Goal: Find contact information: Find contact information

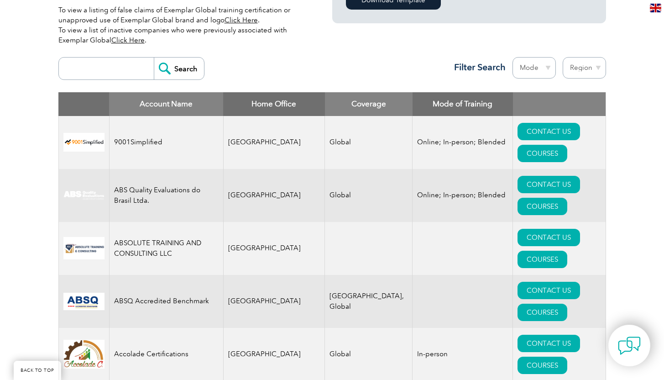
scroll to position [315, 0]
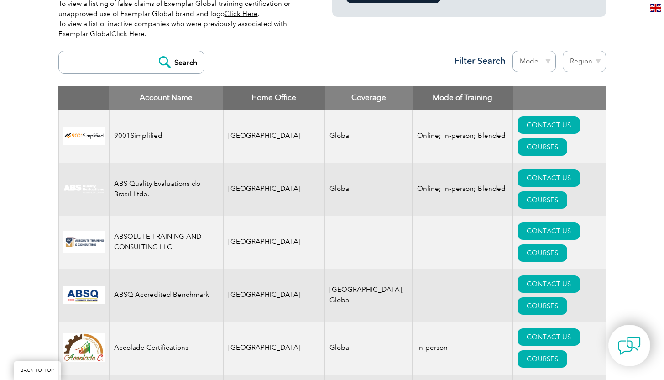
click at [120, 64] on input "search" at bounding box center [108, 62] width 90 height 22
type input "ingrain"
click at [175, 61] on input "Search" at bounding box center [179, 62] width 50 height 22
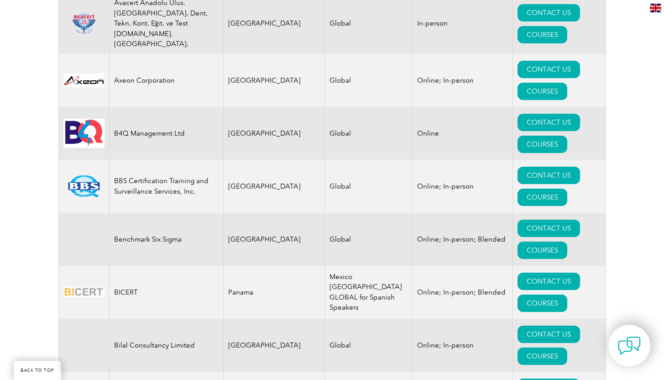
scroll to position [1551, 0]
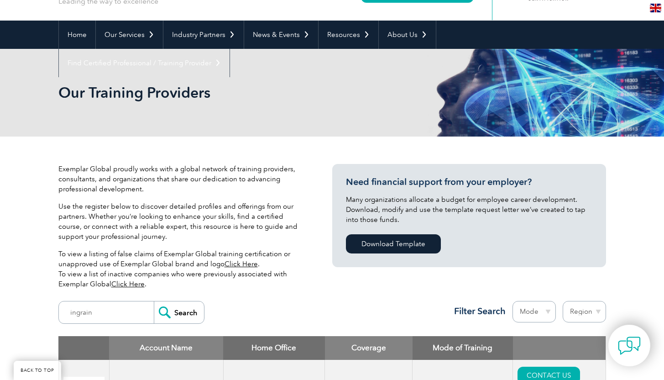
scroll to position [62, 0]
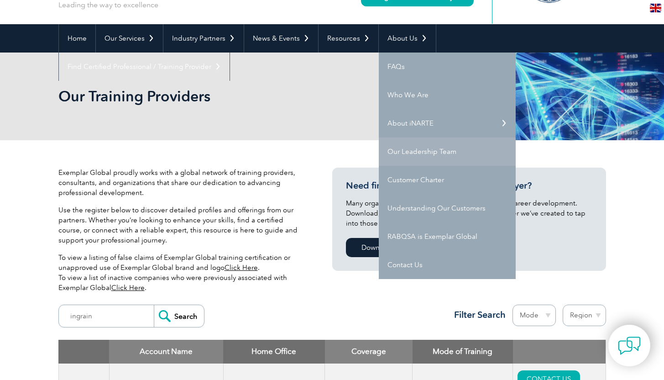
click at [428, 148] on link "Our Leadership Team" at bounding box center [447, 151] width 137 height 28
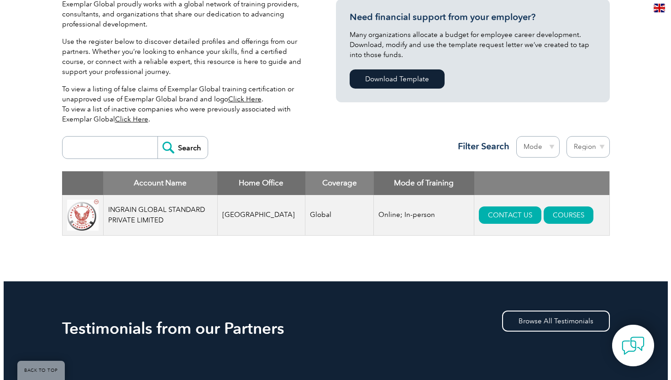
scroll to position [235, 0]
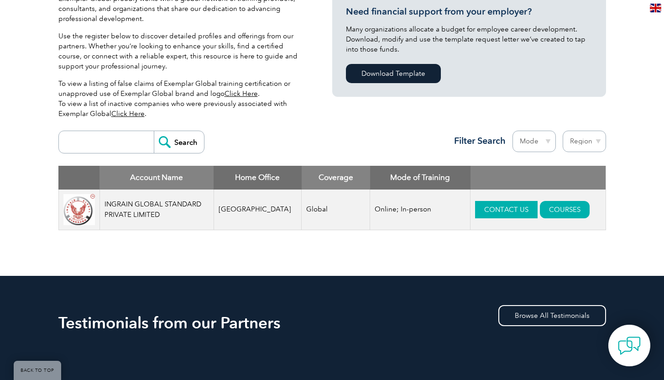
click at [481, 211] on link "CONTACT US" at bounding box center [506, 209] width 63 height 17
click at [547, 209] on link "COURSES" at bounding box center [565, 209] width 50 height 17
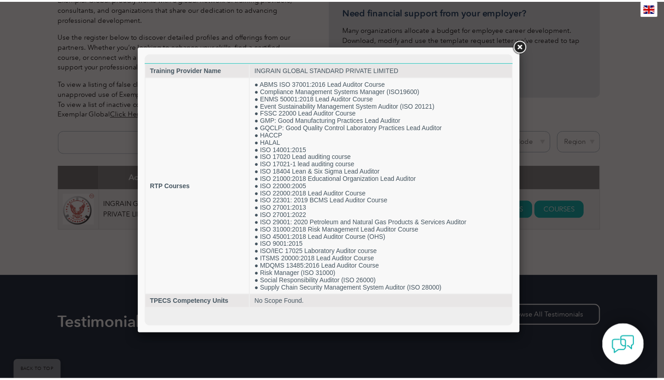
scroll to position [0, 0]
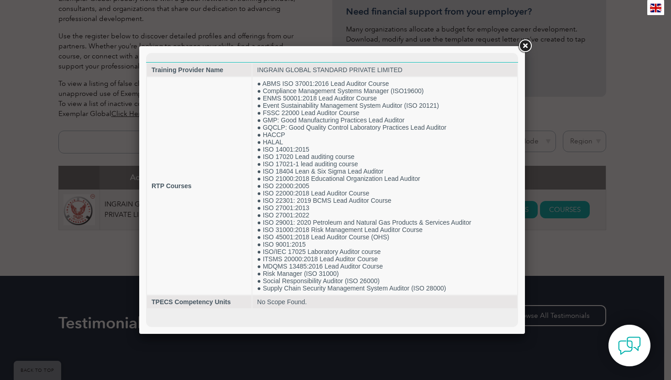
click at [524, 48] on link at bounding box center [524, 46] width 16 height 16
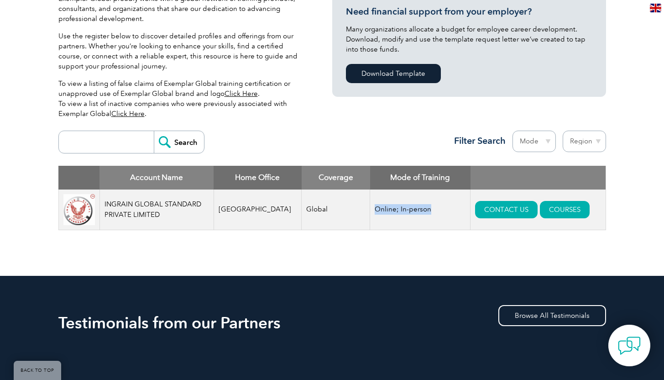
drag, startPoint x: 409, startPoint y: 210, endPoint x: 350, endPoint y: 211, distance: 59.3
click at [350, 211] on tr "INGRAIN GLOBAL STANDARD PRIVATE LIMITED India Global Online; In-person CONTACT …" at bounding box center [331, 209] width 547 height 41
click at [384, 209] on td "Online; In-person" at bounding box center [420, 209] width 100 height 41
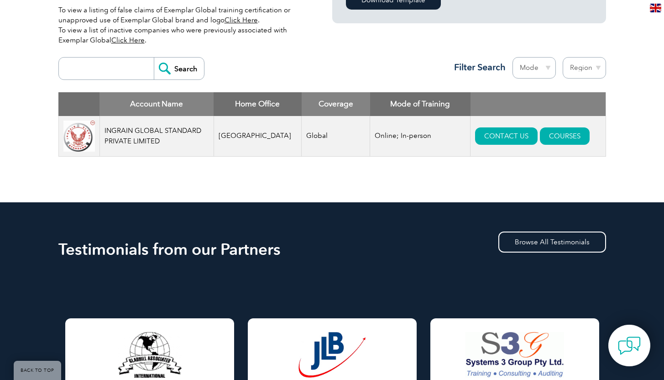
scroll to position [5, 0]
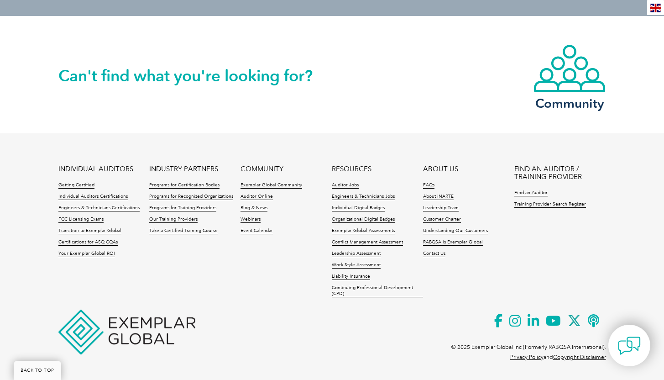
scroll to position [440, 0]
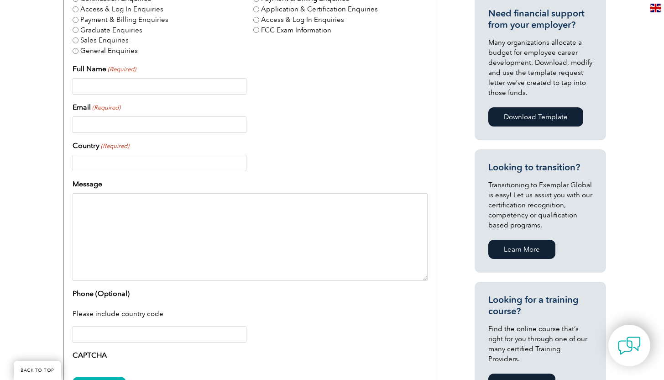
scroll to position [166, 0]
